Goal: Check status

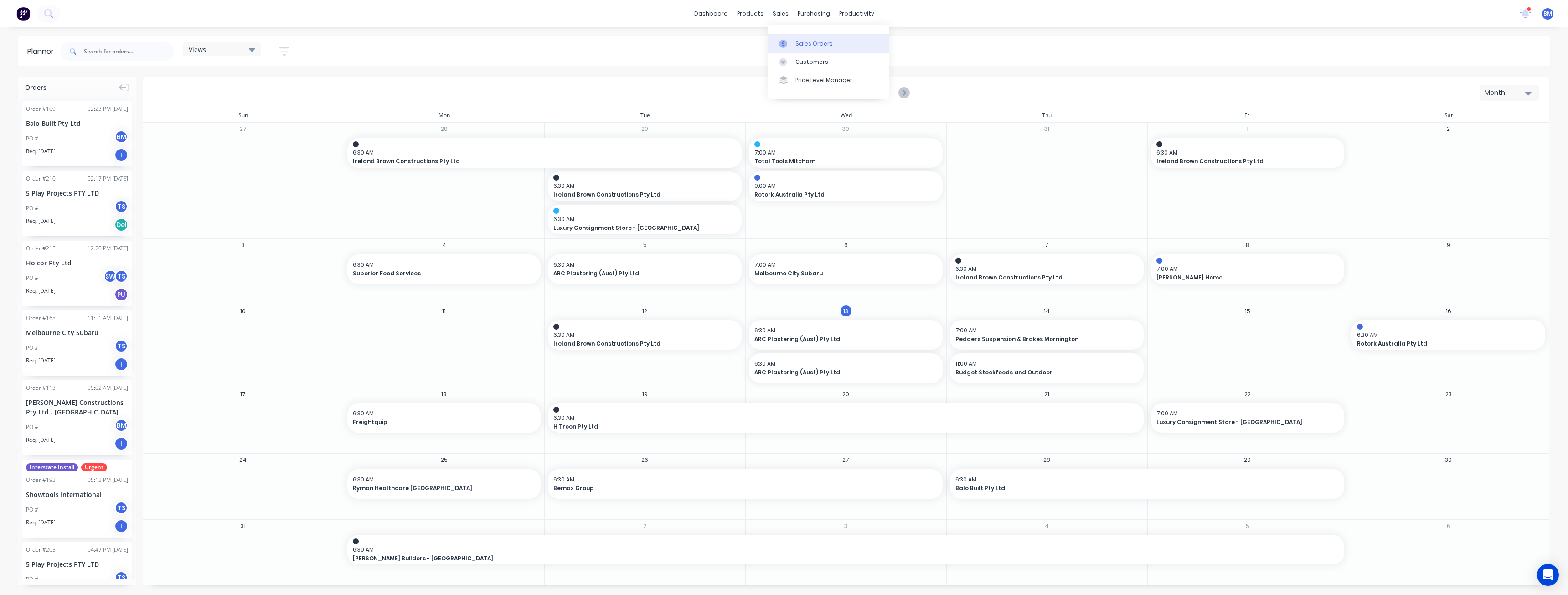
click at [795, 40] on div "Sales Orders" at bounding box center [814, 43] width 37 height 8
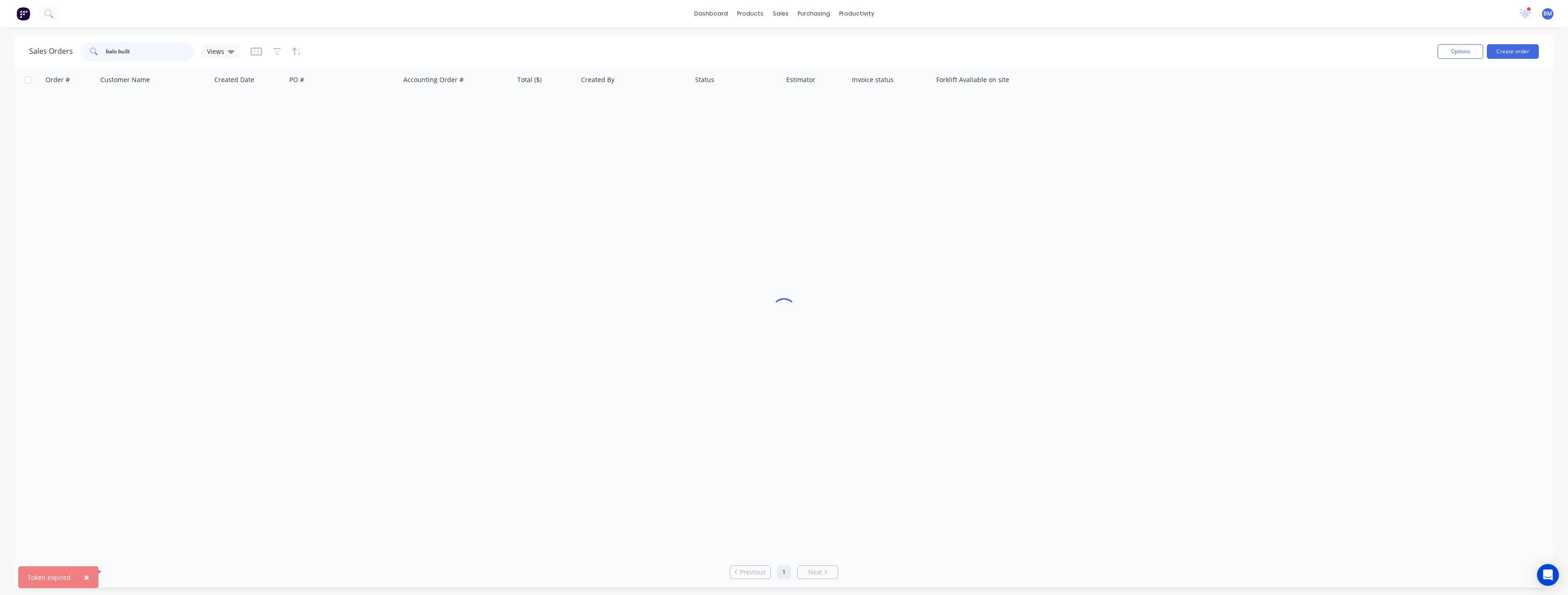
click at [83, 48] on div "balo built" at bounding box center [137, 51] width 114 height 18
click at [794, 42] on link "Sales Orders" at bounding box center [828, 43] width 121 height 18
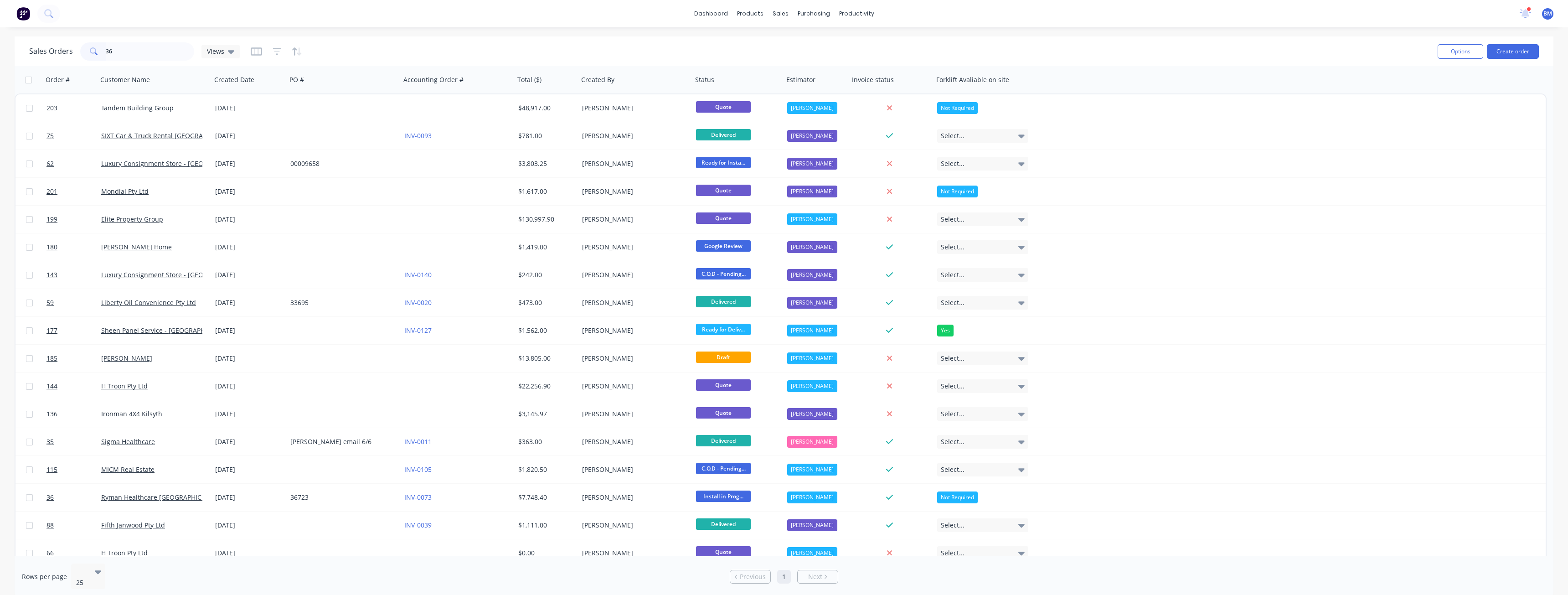
click at [122, 51] on input "36" at bounding box center [150, 51] width 89 height 18
type input "3"
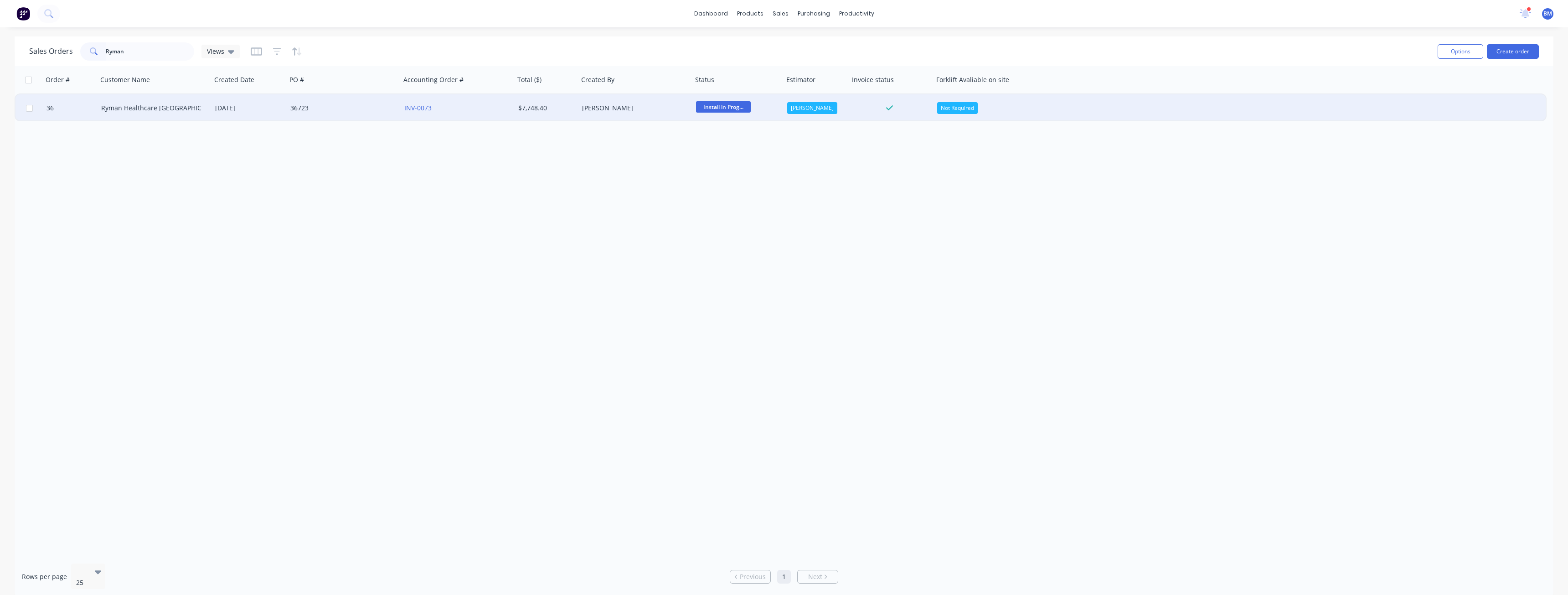
type input "Ryman"
click at [358, 105] on div "36723" at bounding box center [341, 107] width 101 height 9
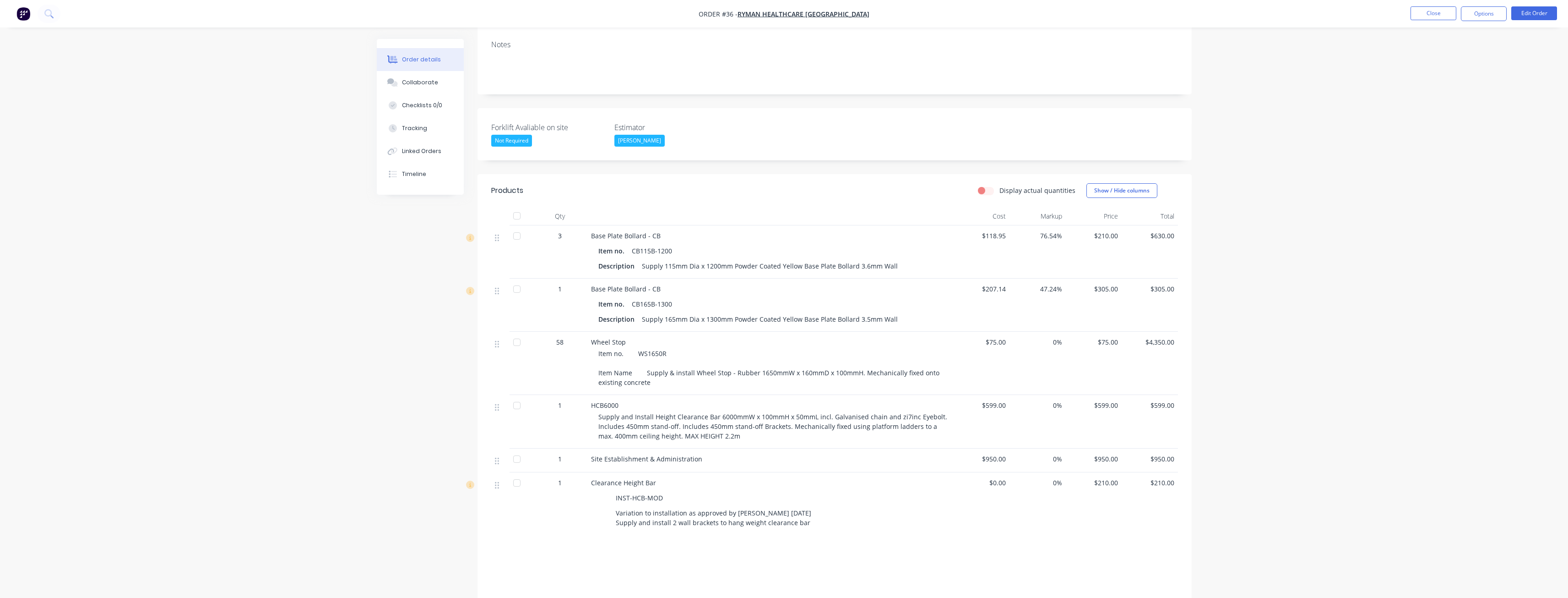
scroll to position [229, 0]
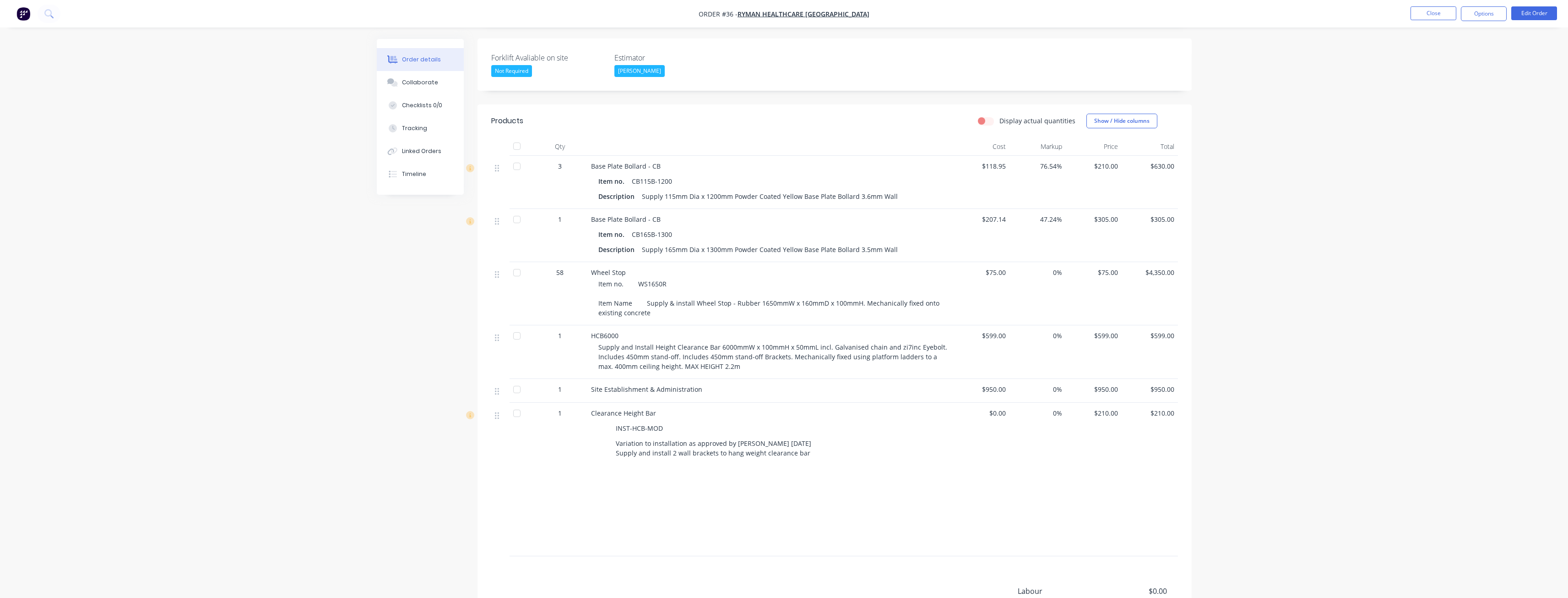
click at [241, 161] on div "Order details Collaborate Checklists 0/0 Tracking Linked Orders Timeline Order …" at bounding box center [784, 245] width 1568 height 949
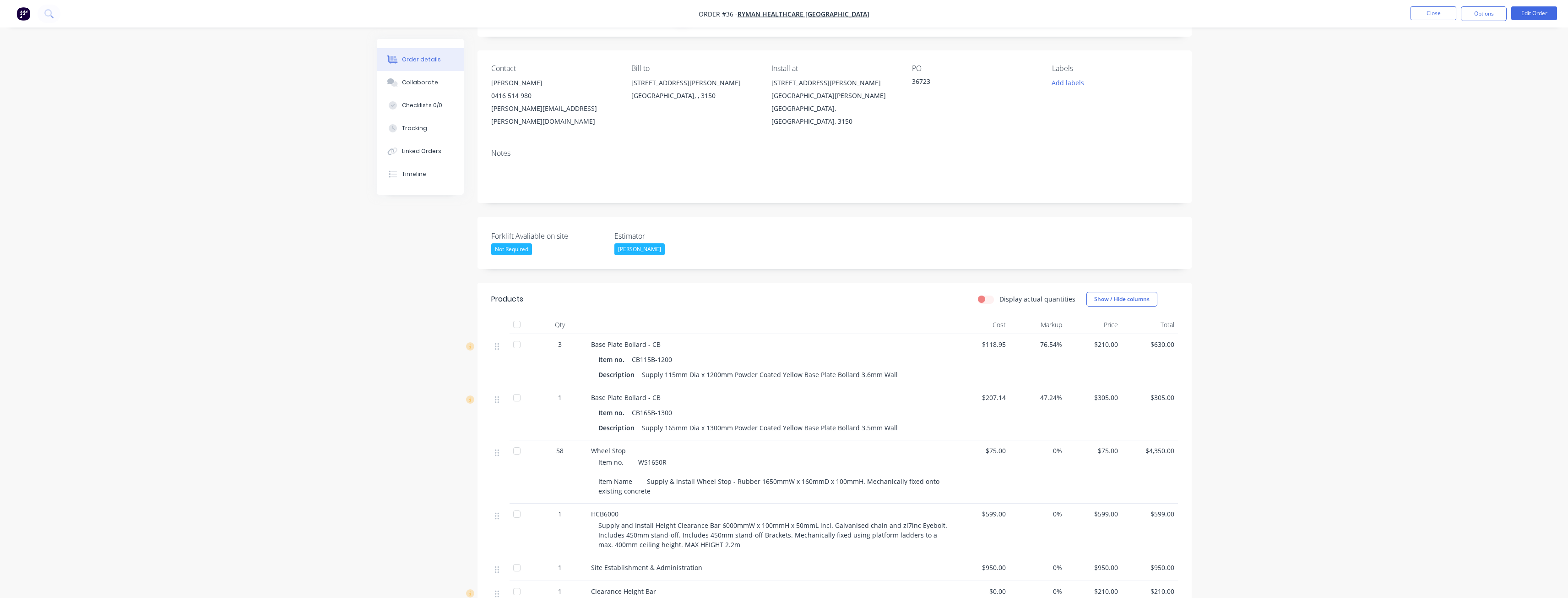
scroll to position [0, 0]
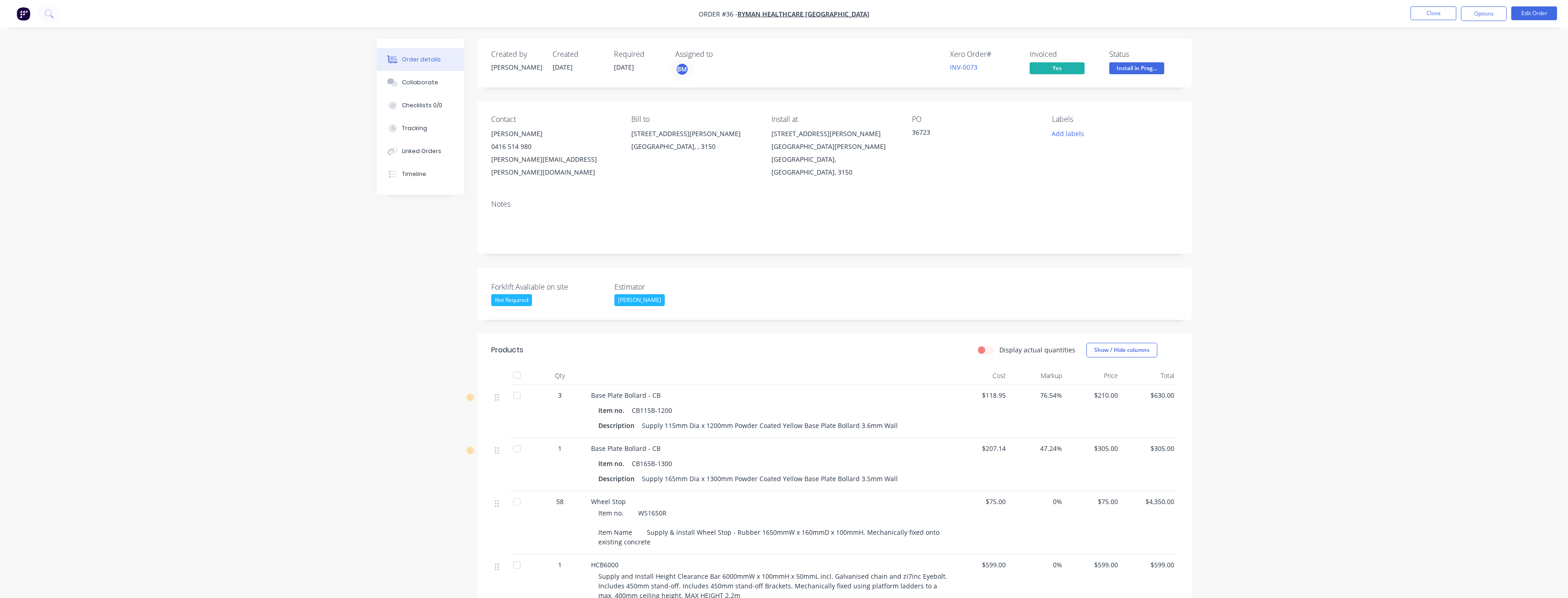
click at [251, 135] on div "Order details Collaborate Checklists 0/0 Tracking Linked Orders Timeline Order …" at bounding box center [784, 474] width 1568 height 949
click at [604, 14] on nav "Order #36 - Ryman Healthcare [GEOGRAPHIC_DATA] Close Options Edit Order" at bounding box center [784, 14] width 1568 height 28
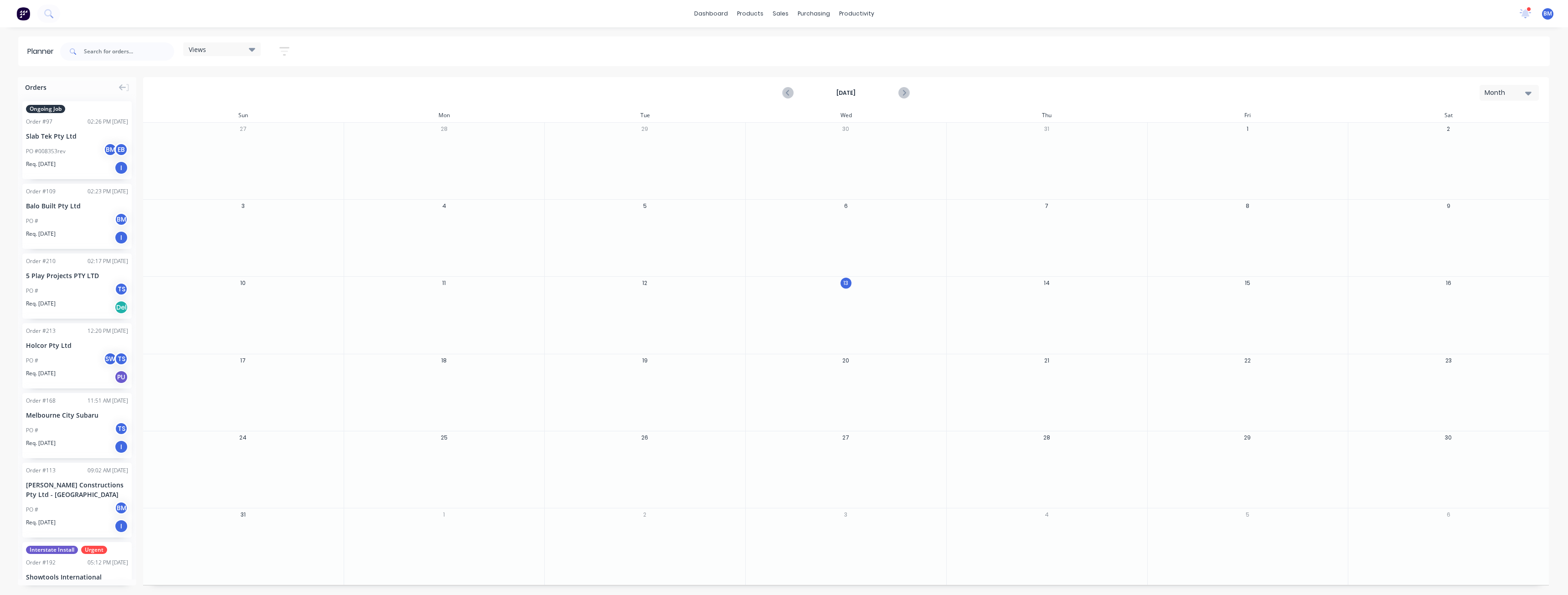
click at [408, 44] on div "Views Save new view None (Default) edit Show/Hide users Show/Hide orders Filter…" at bounding box center [804, 51] width 1491 height 27
click at [1279, 48] on div "Views Save new view None (Default) edit Show/Hide users Show/Hide orders Filter…" at bounding box center [804, 51] width 1491 height 27
